Goal: Task Accomplishment & Management: Manage account settings

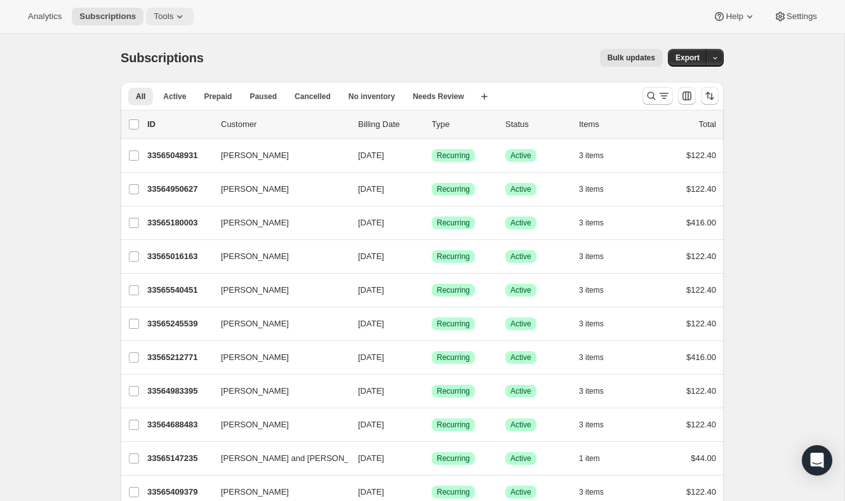
click at [180, 17] on icon at bounding box center [179, 16] width 13 height 13
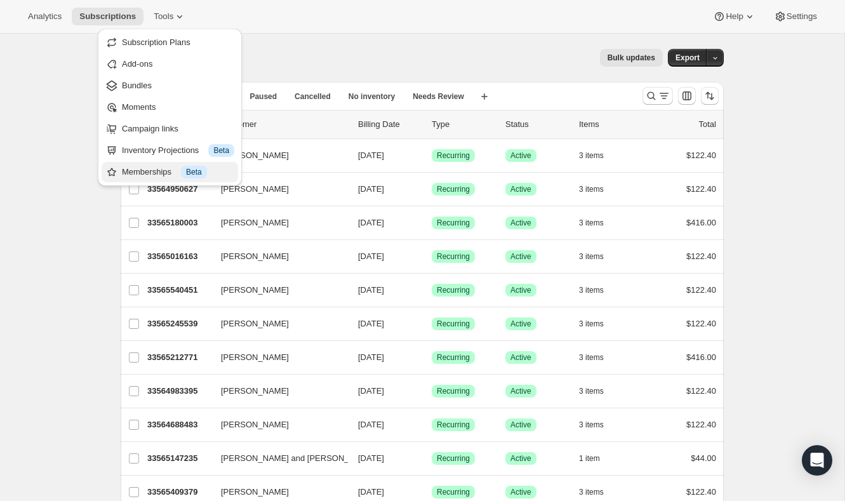
click at [180, 171] on div "Memberships Info Beta" at bounding box center [178, 172] width 112 height 13
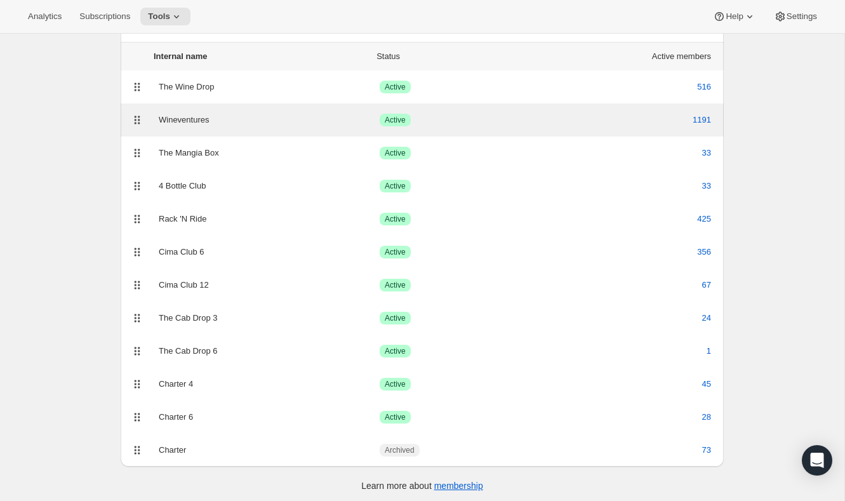
scroll to position [86, 0]
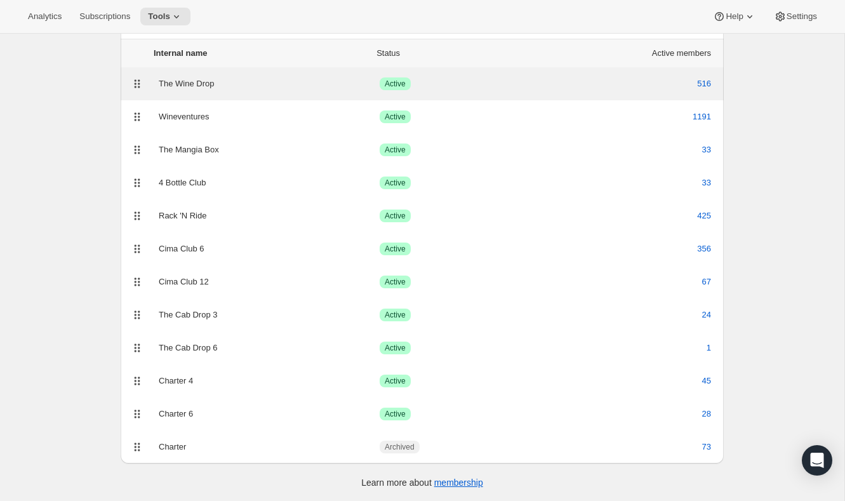
click at [199, 88] on div "The Wine Drop" at bounding box center [269, 83] width 221 height 13
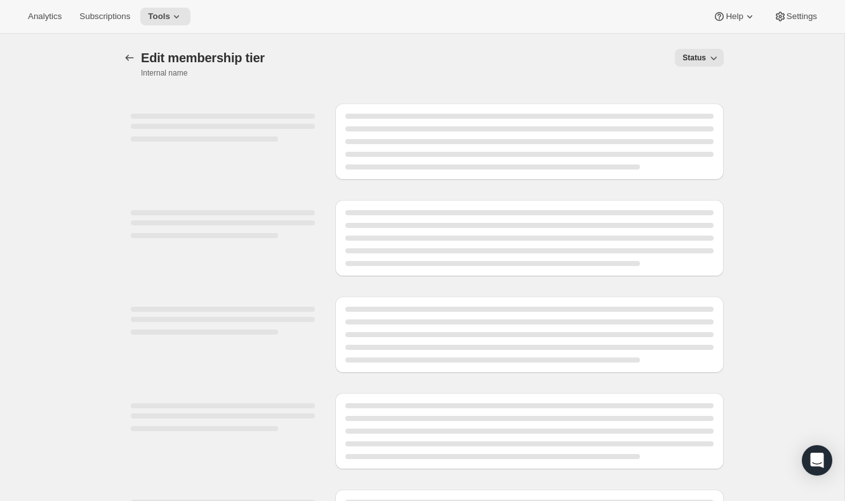
select select "variants"
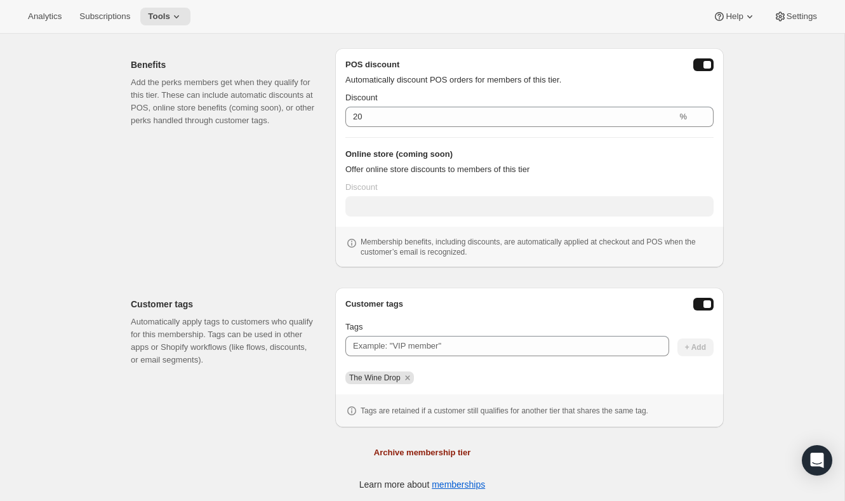
scroll to position [380, 0]
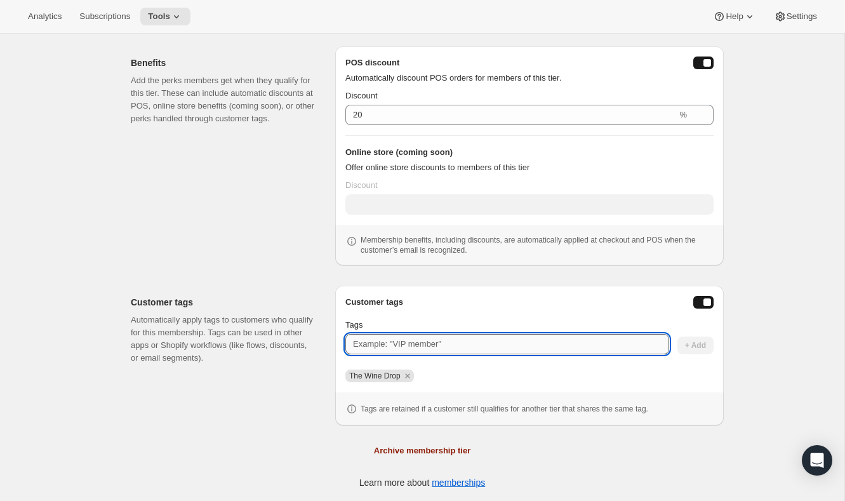
click at [463, 349] on input "Tags" at bounding box center [507, 344] width 324 height 20
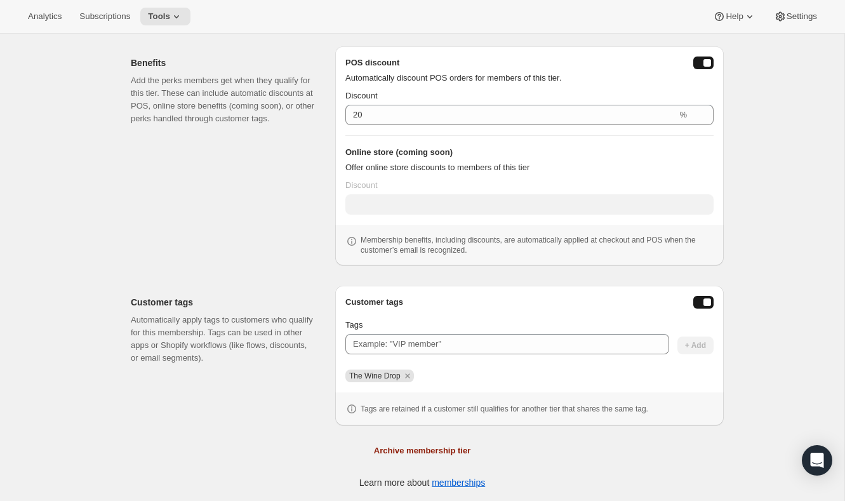
drag, startPoint x: 467, startPoint y: 377, endPoint x: 303, endPoint y: 375, distance: 163.2
click at [303, 375] on div "Customer tags Automatically apply tags to customers who qualify for this member…" at bounding box center [422, 351] width 603 height 150
click at [365, 383] on div "Customer tags Tags + Add The Wine Drop Tags are retained if a customer still qu…" at bounding box center [529, 355] width 368 height 119
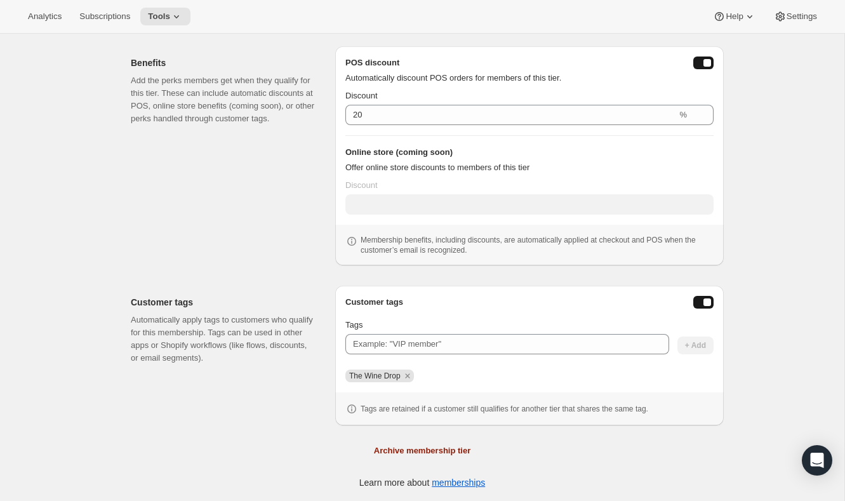
click at [33, 225] on div "[object Object]. This page is ready The Wine Drop Success Active The Wine Drop …" at bounding box center [422, 77] width 844 height 847
